Goal: Use online tool/utility

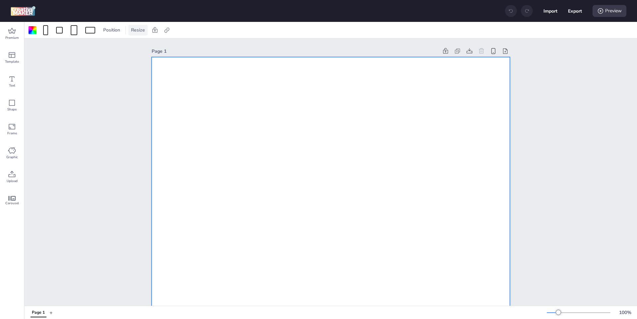
click at [143, 27] on span "Resize" at bounding box center [138, 30] width 17 height 7
click at [98, 52] on input "1080" at bounding box center [94, 56] width 18 height 13
type input "452"
type input "226"
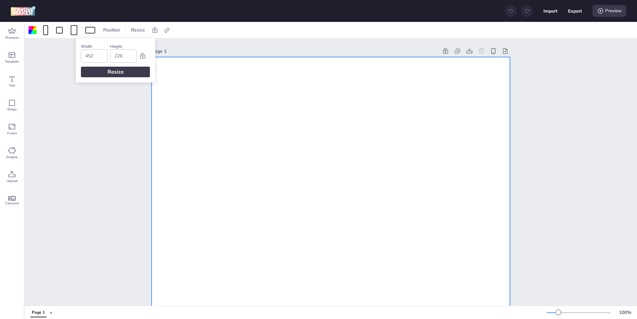
click at [96, 71] on div "Resize" at bounding box center [115, 72] width 69 height 11
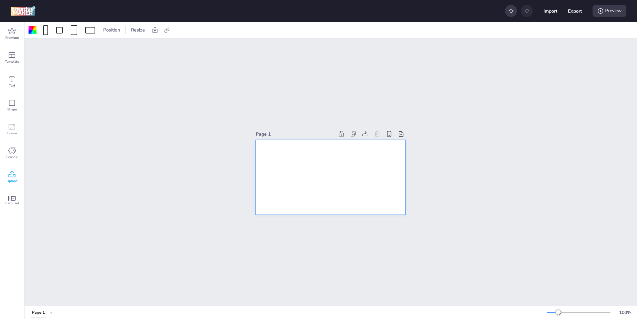
click at [12, 171] on icon at bounding box center [12, 175] width 8 height 8
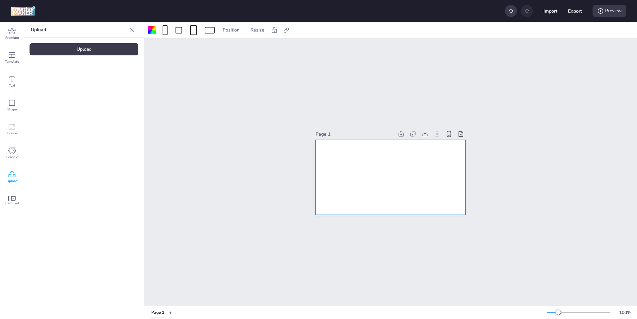
click at [118, 52] on div "Upload" at bounding box center [84, 49] width 109 height 12
click at [76, 89] on img at bounding box center [56, 92] width 40 height 7
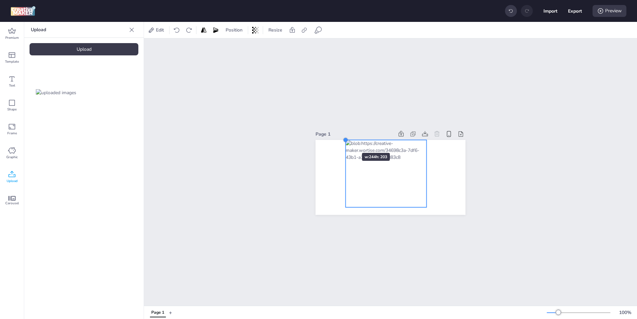
drag, startPoint x: 351, startPoint y: 144, endPoint x: 342, endPoint y: 141, distance: 9.4
click at [342, 141] on div at bounding box center [390, 177] width 150 height 75
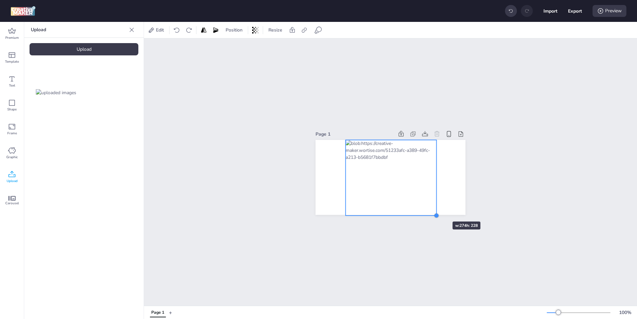
drag, startPoint x: 423, startPoint y: 205, endPoint x: 433, endPoint y: 210, distance: 11.1
click at [433, 210] on div at bounding box center [390, 177] width 150 height 75
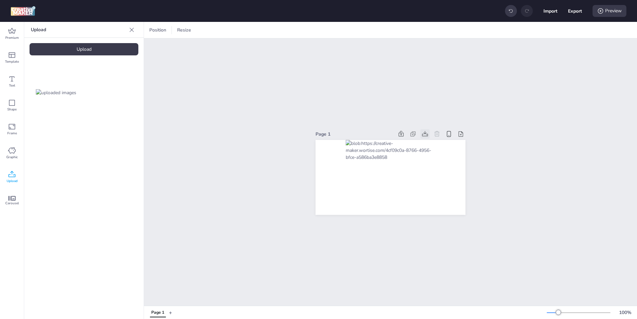
click at [424, 131] on icon at bounding box center [425, 134] width 7 height 7
